Goal: Task Accomplishment & Management: Manage account settings

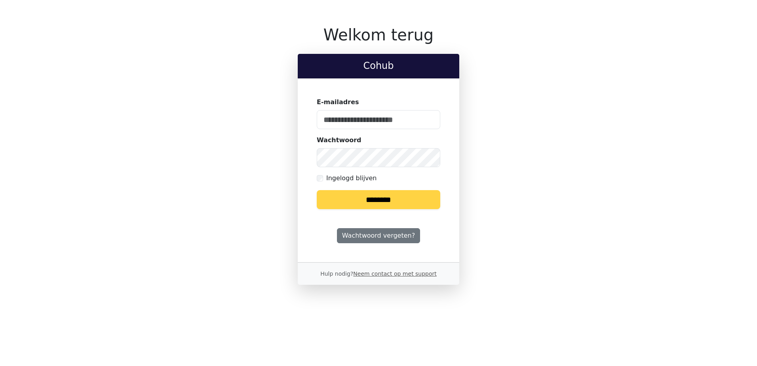
type input "**********"
click at [361, 199] on input "********" at bounding box center [378, 199] width 123 height 19
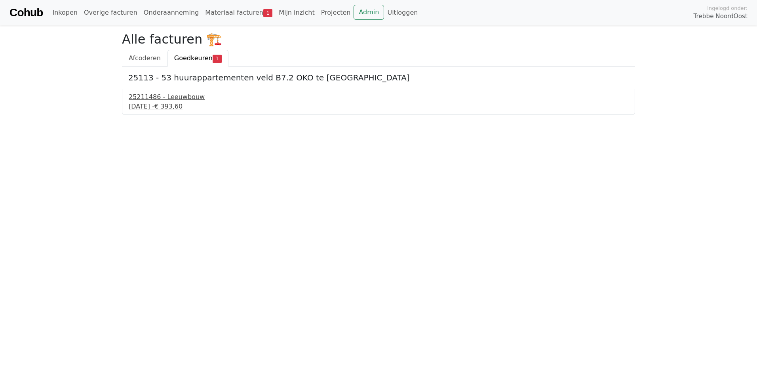
click at [182, 103] on span "€ 393,60" at bounding box center [168, 107] width 28 height 8
